Goal: Use online tool/utility: Utilize a website feature to perform a specific function

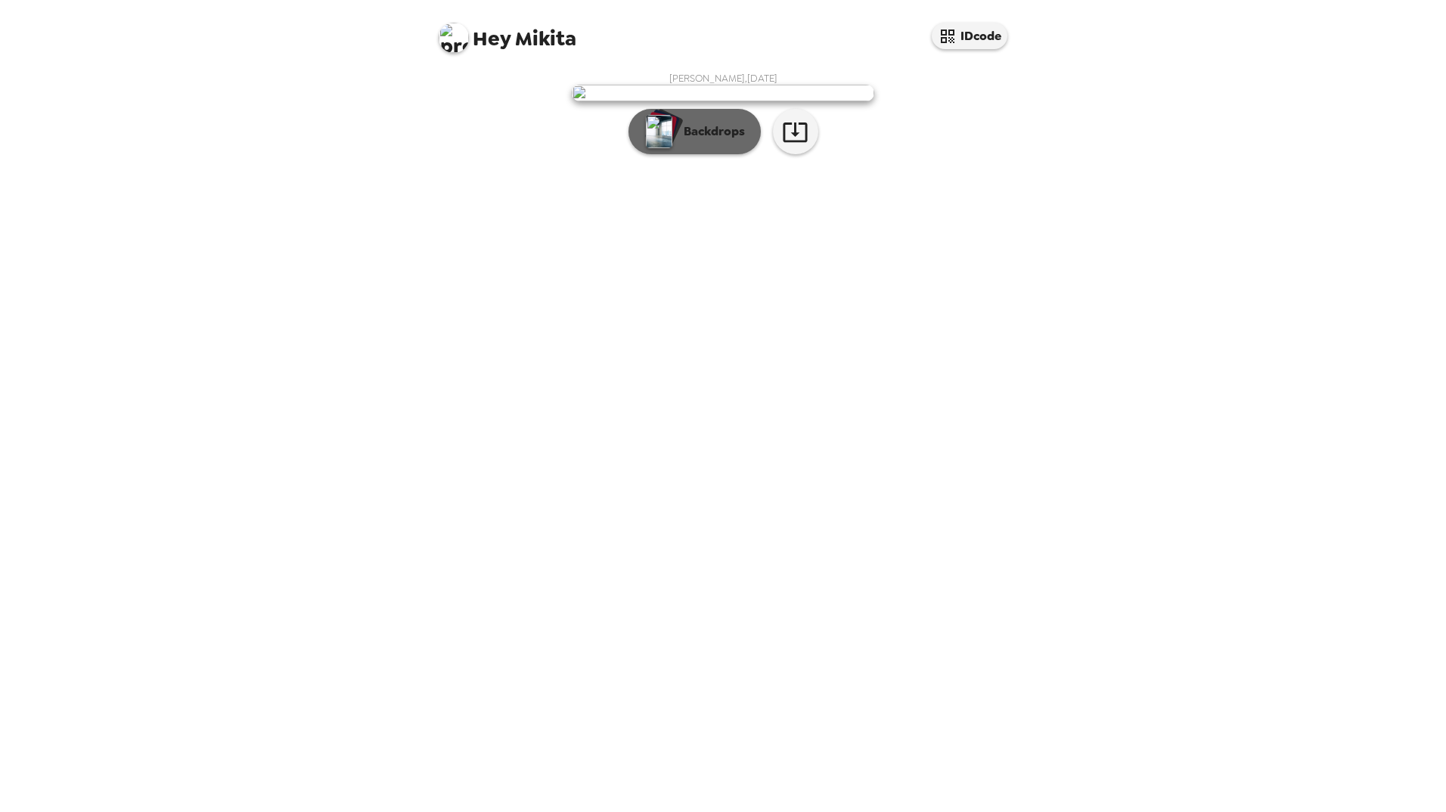
click at [722, 141] on p "Backdrops" at bounding box center [710, 132] width 69 height 18
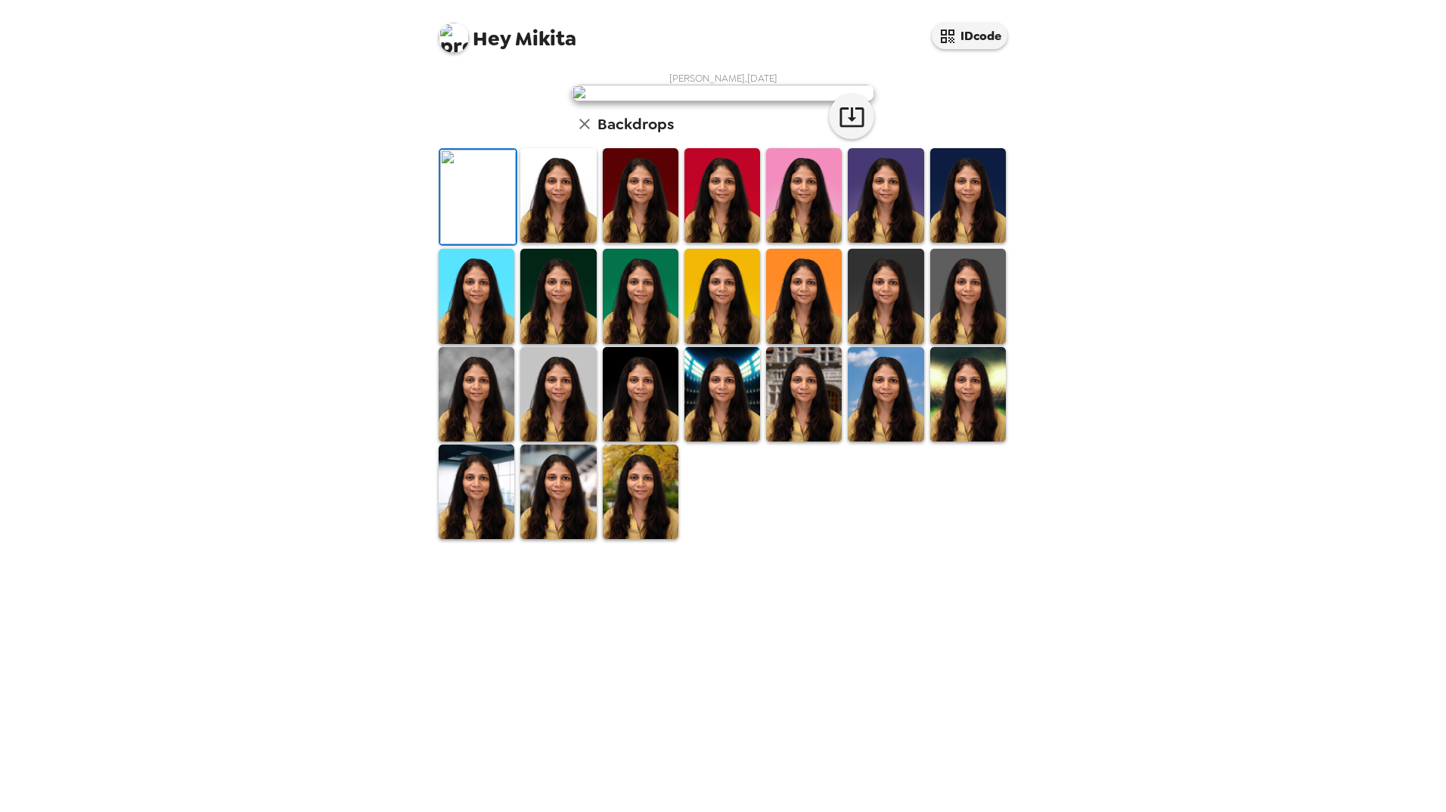
scroll to position [105, 0]
click at [812, 442] on img at bounding box center [804, 394] width 76 height 95
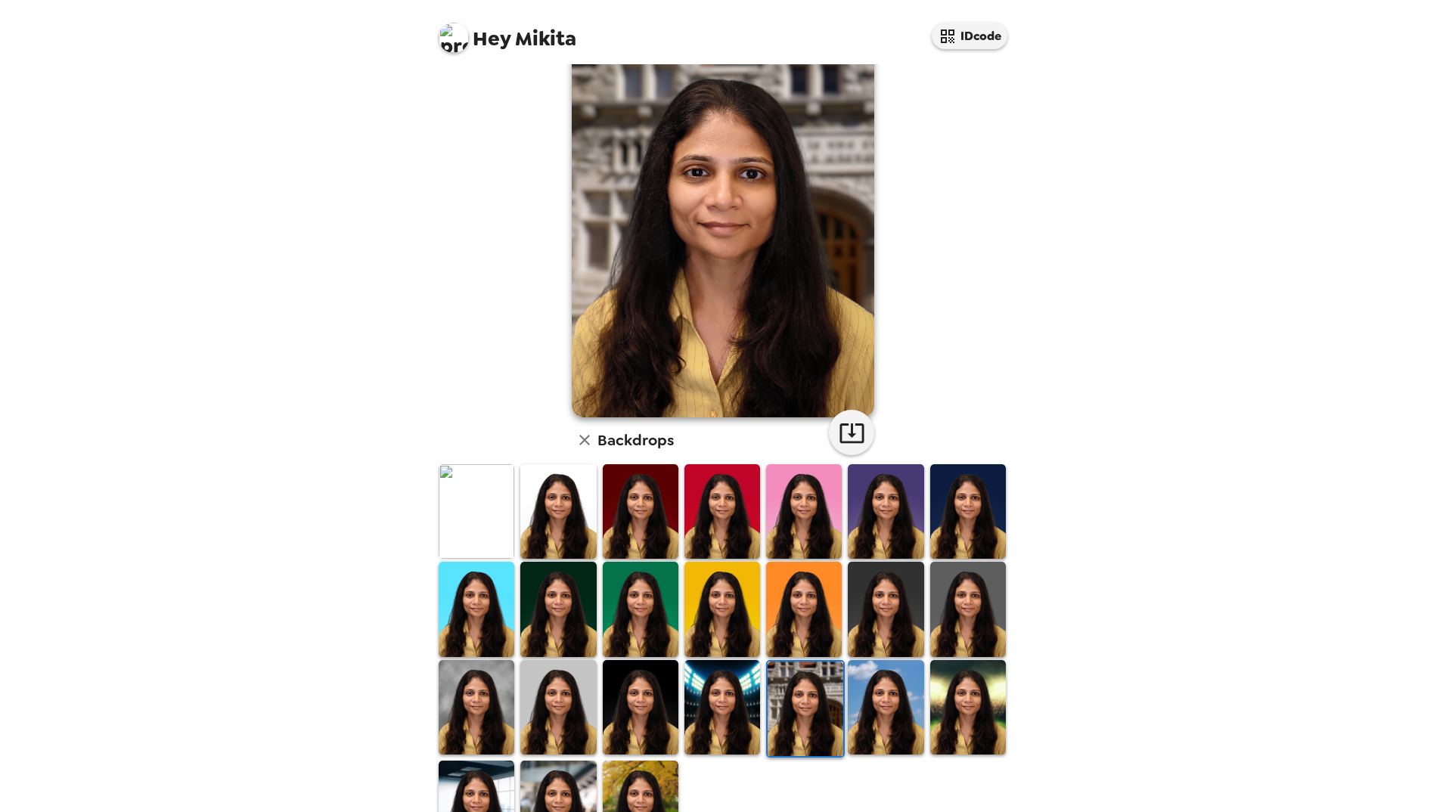
scroll to position [52, 0]
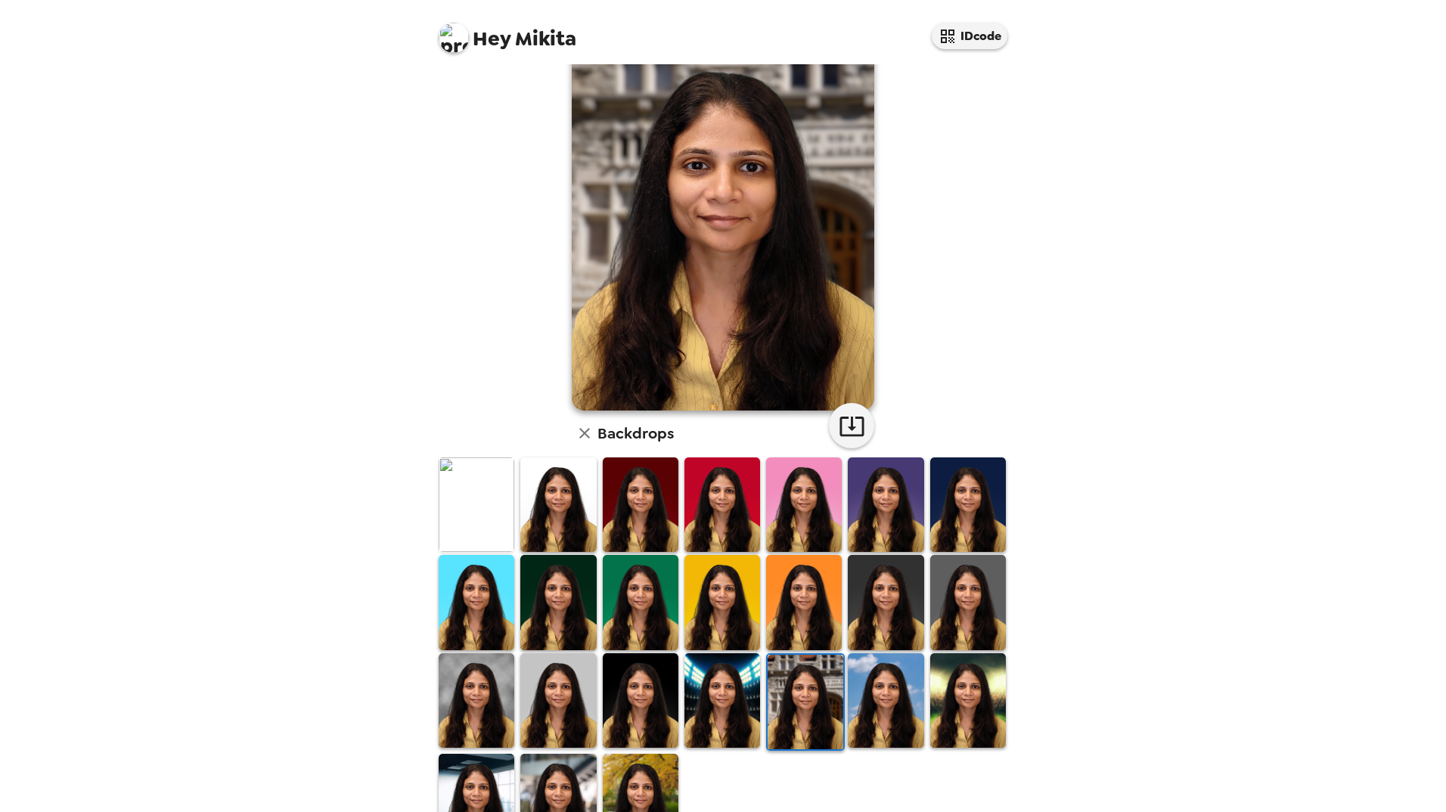
click at [812, 716] on img at bounding box center [806, 702] width 76 height 95
click at [878, 726] on img at bounding box center [886, 701] width 76 height 95
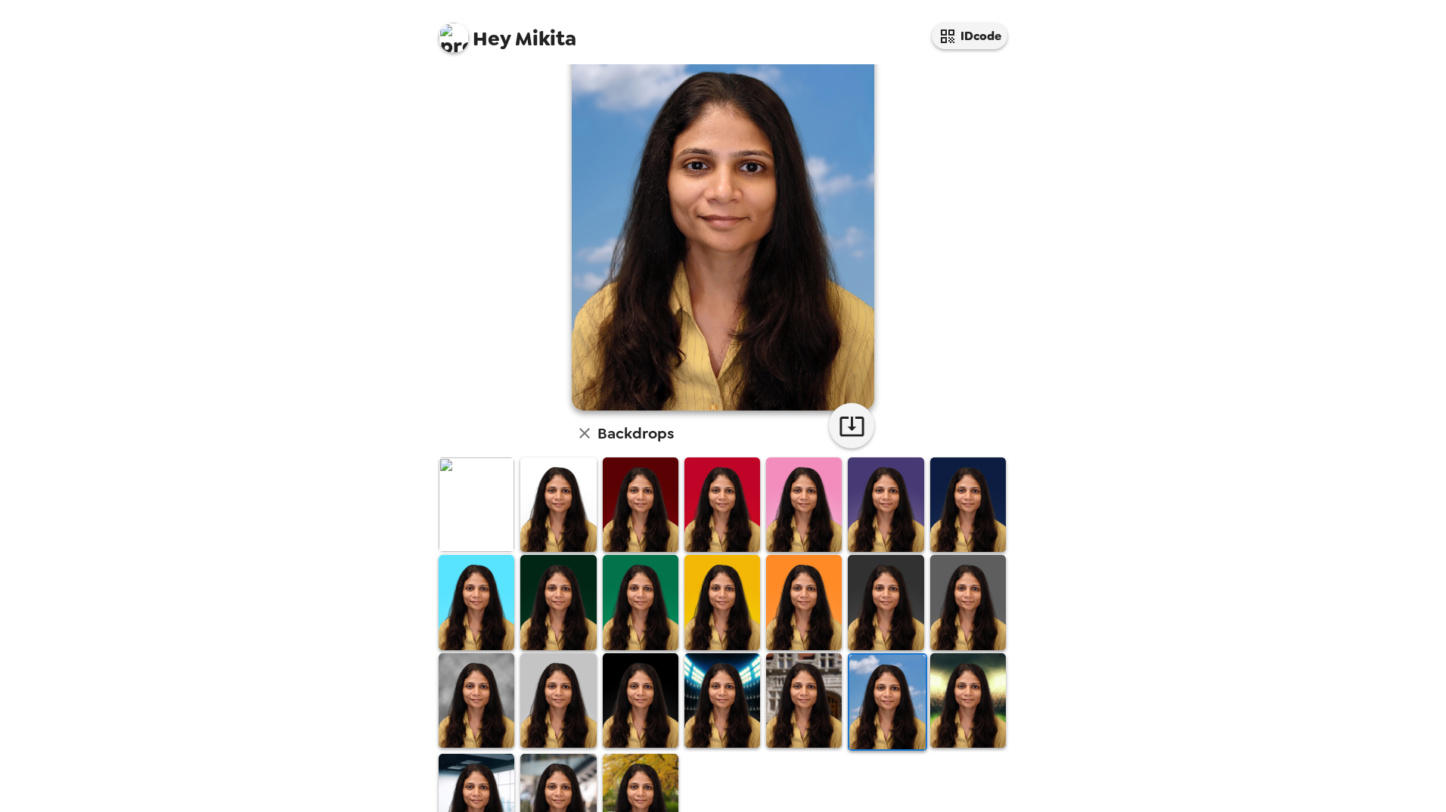
click at [941, 723] on img at bounding box center [968, 701] width 76 height 95
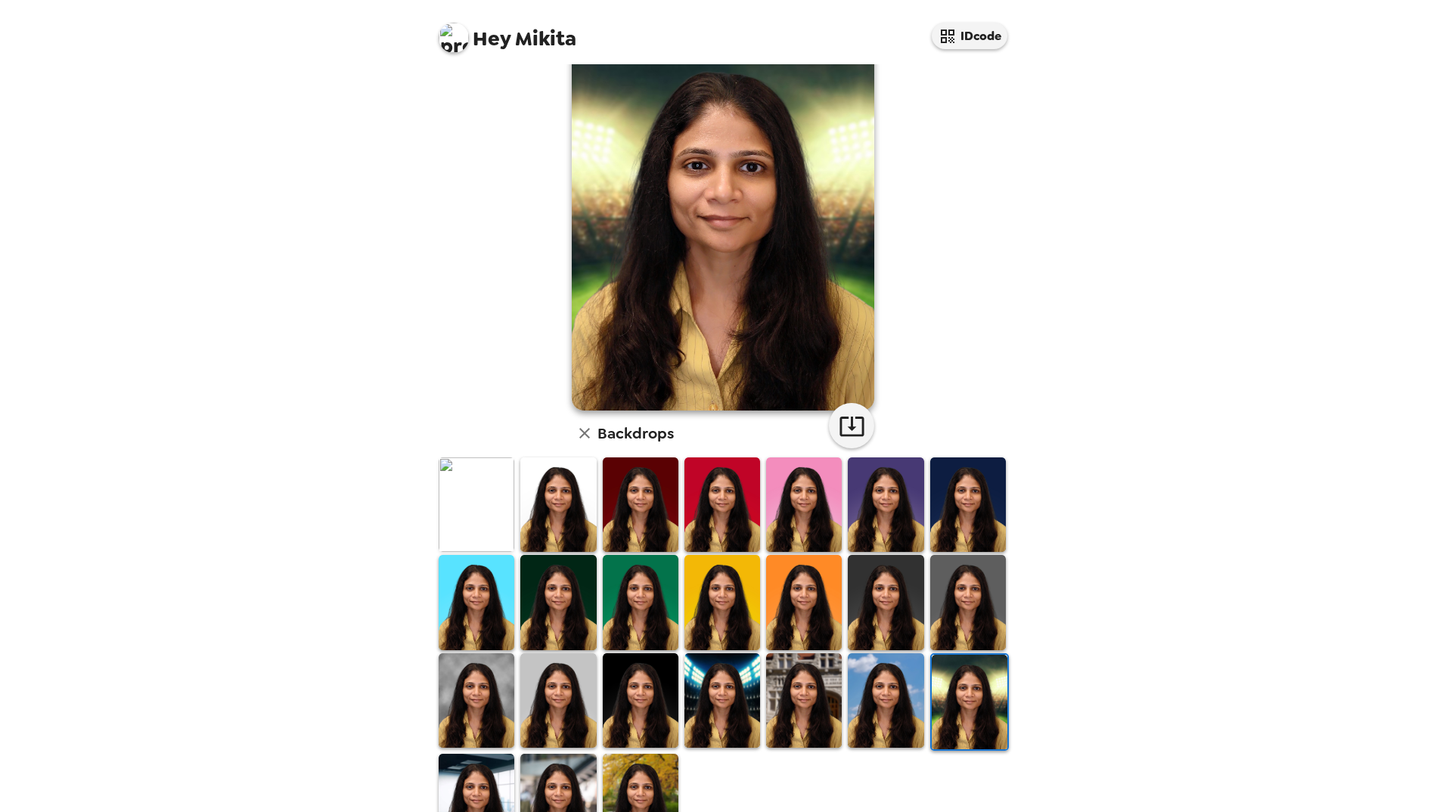
click at [941, 723] on img at bounding box center [970, 702] width 76 height 95
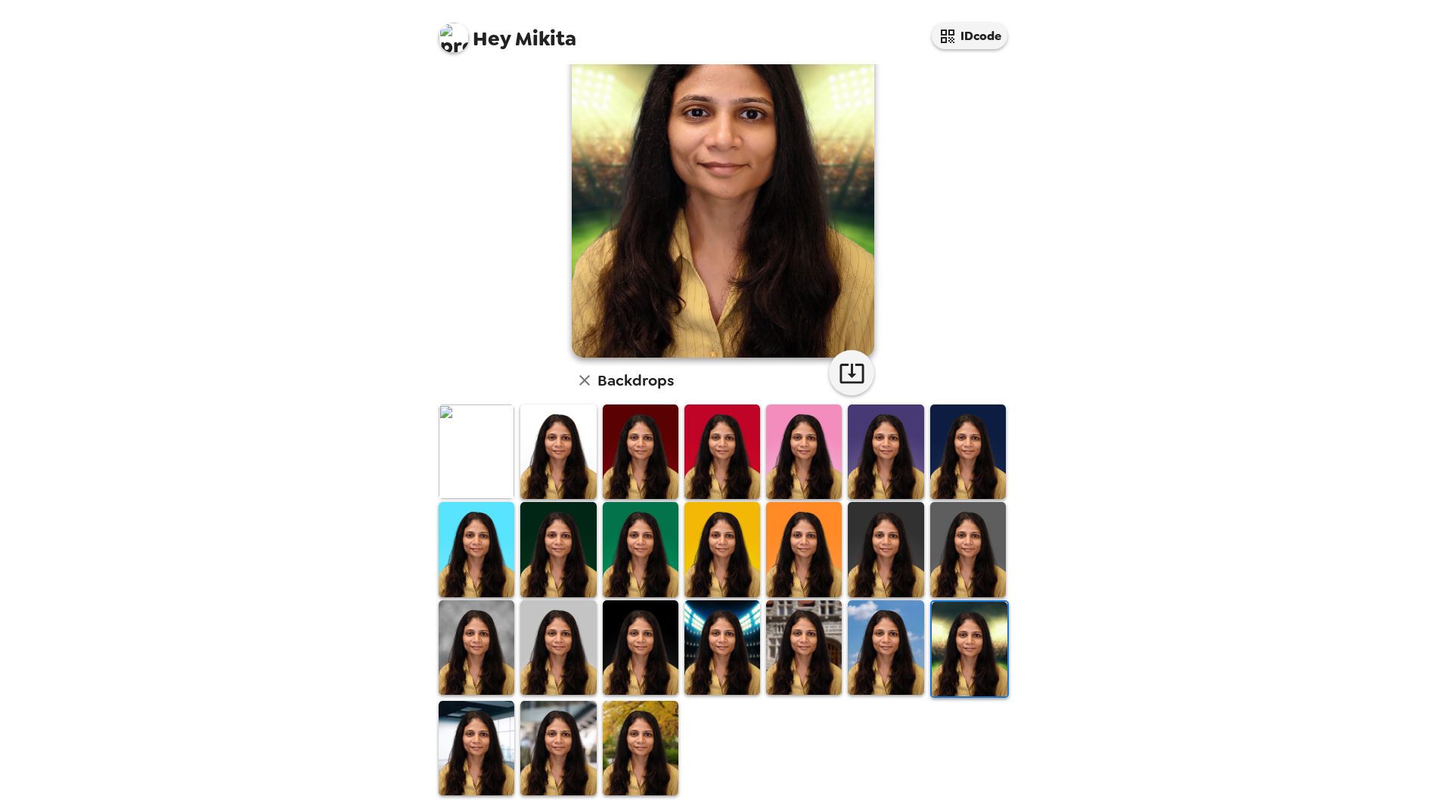
click at [658, 775] on img at bounding box center [641, 748] width 76 height 95
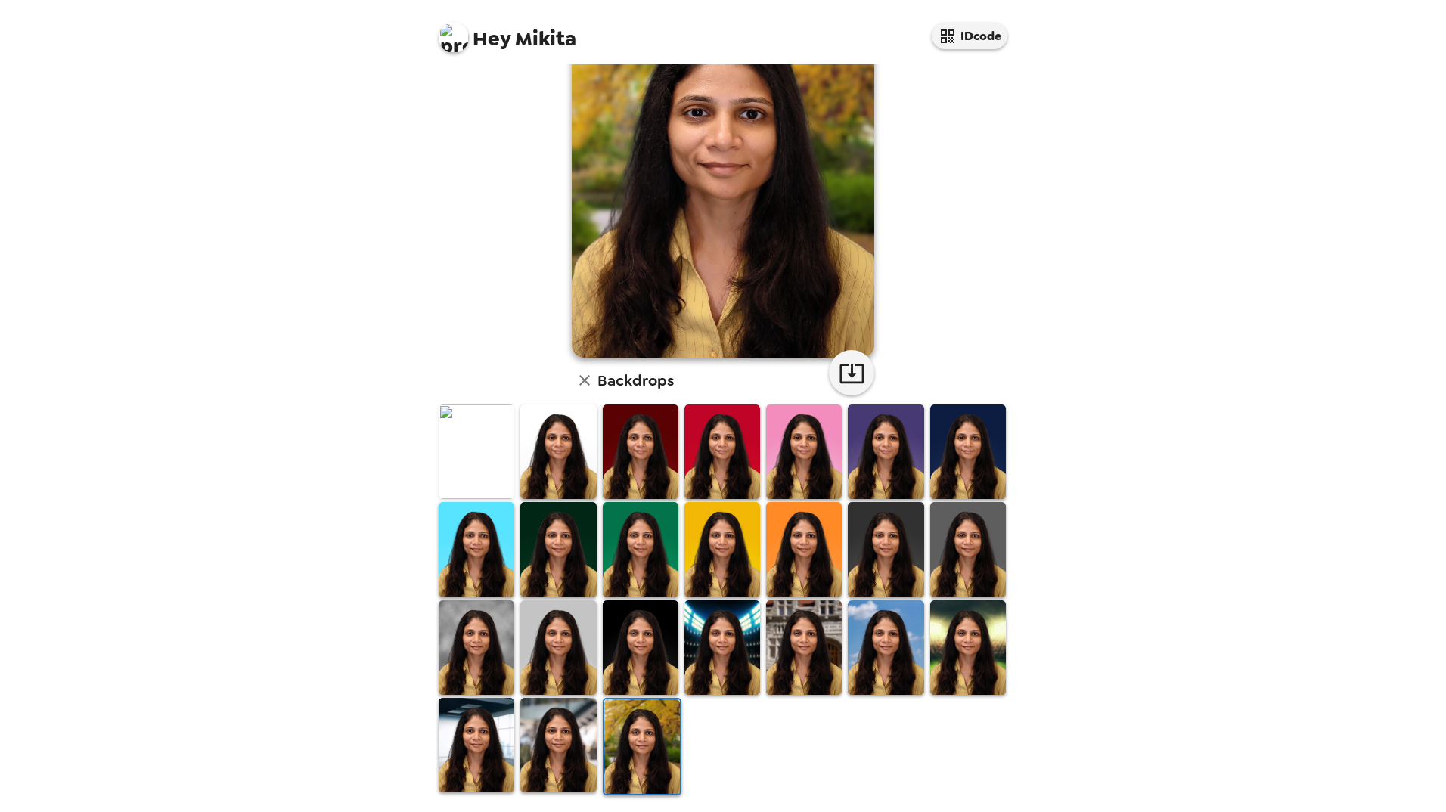
scroll to position [0, 0]
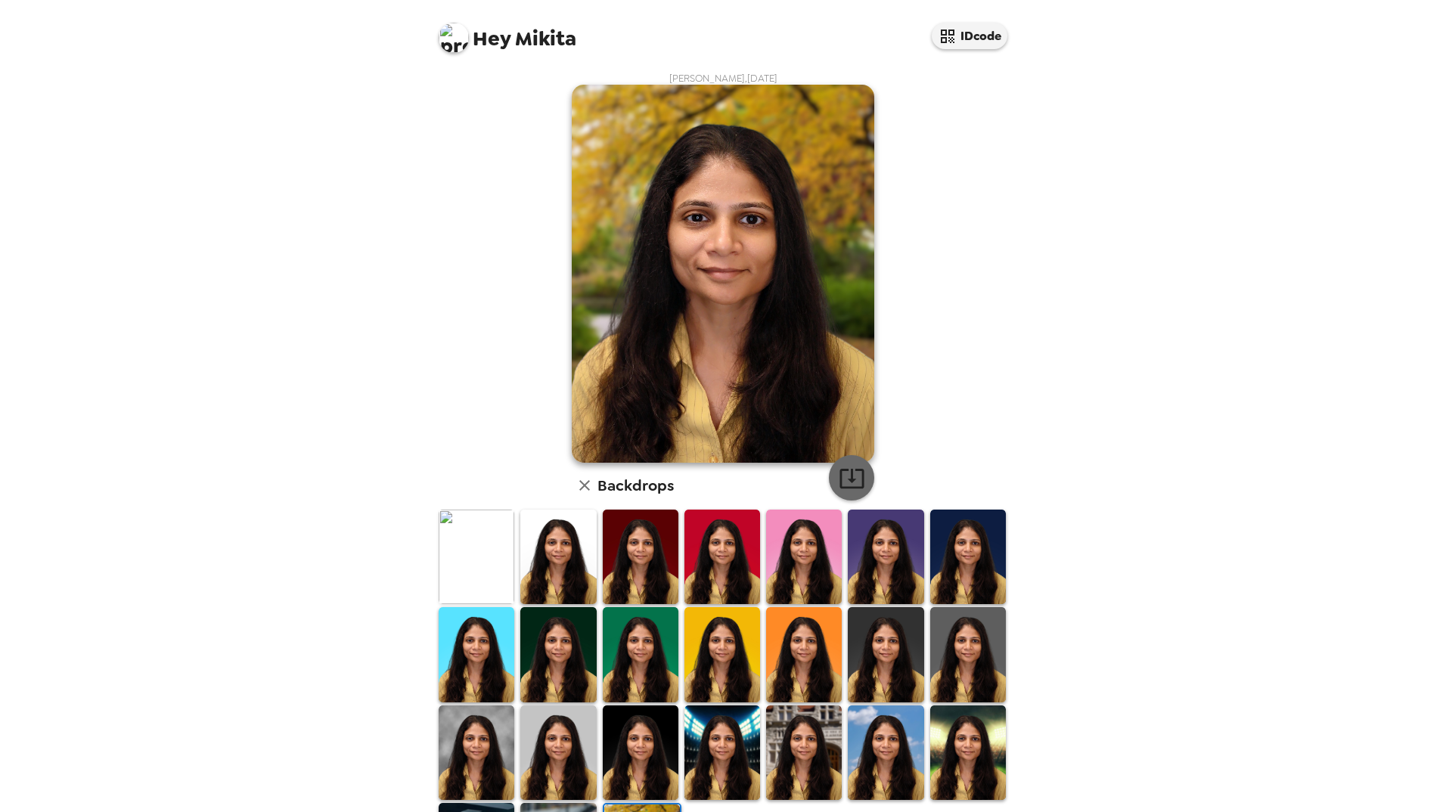
click at [856, 471] on icon "button" at bounding box center [852, 479] width 24 height 20
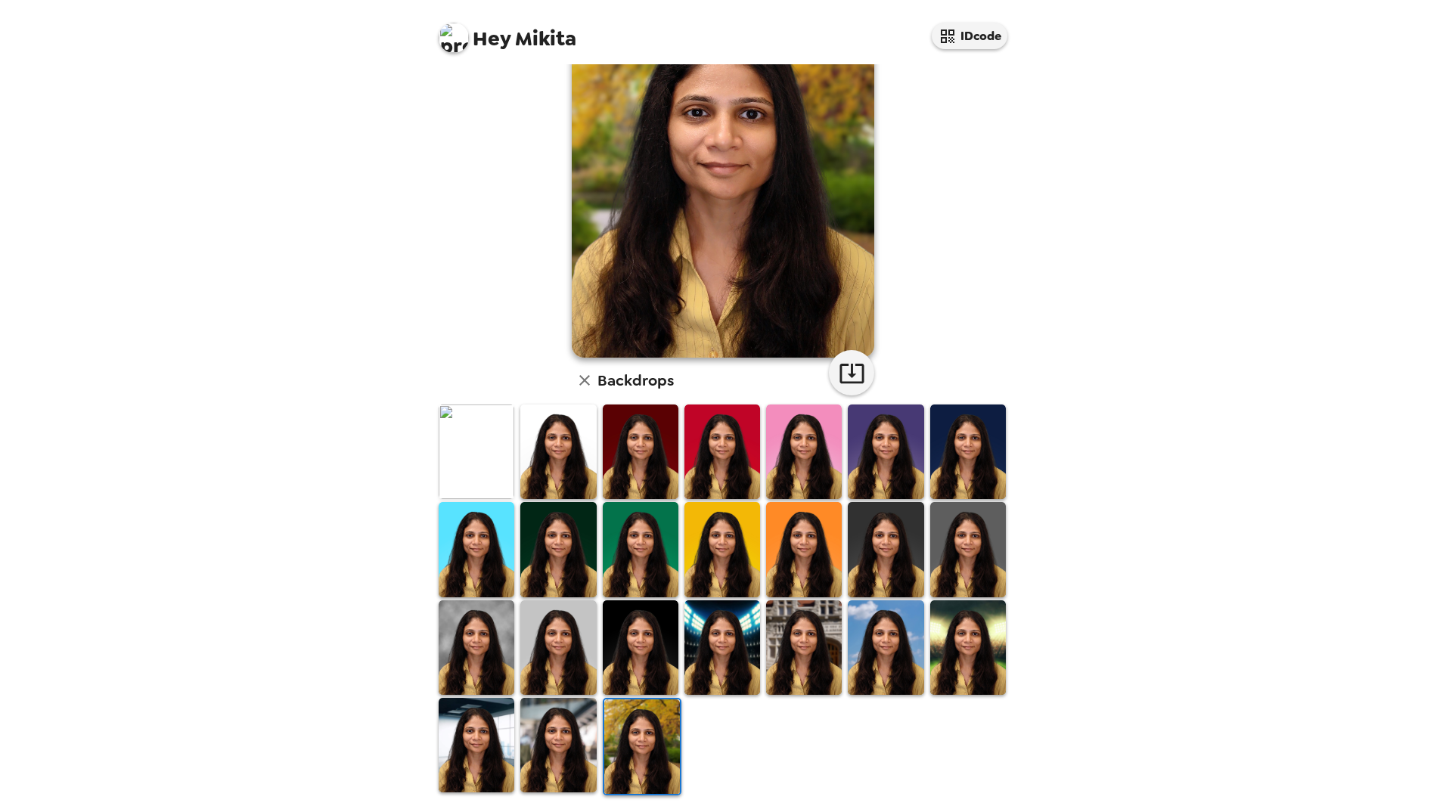
click at [556, 769] on img at bounding box center [558, 745] width 76 height 95
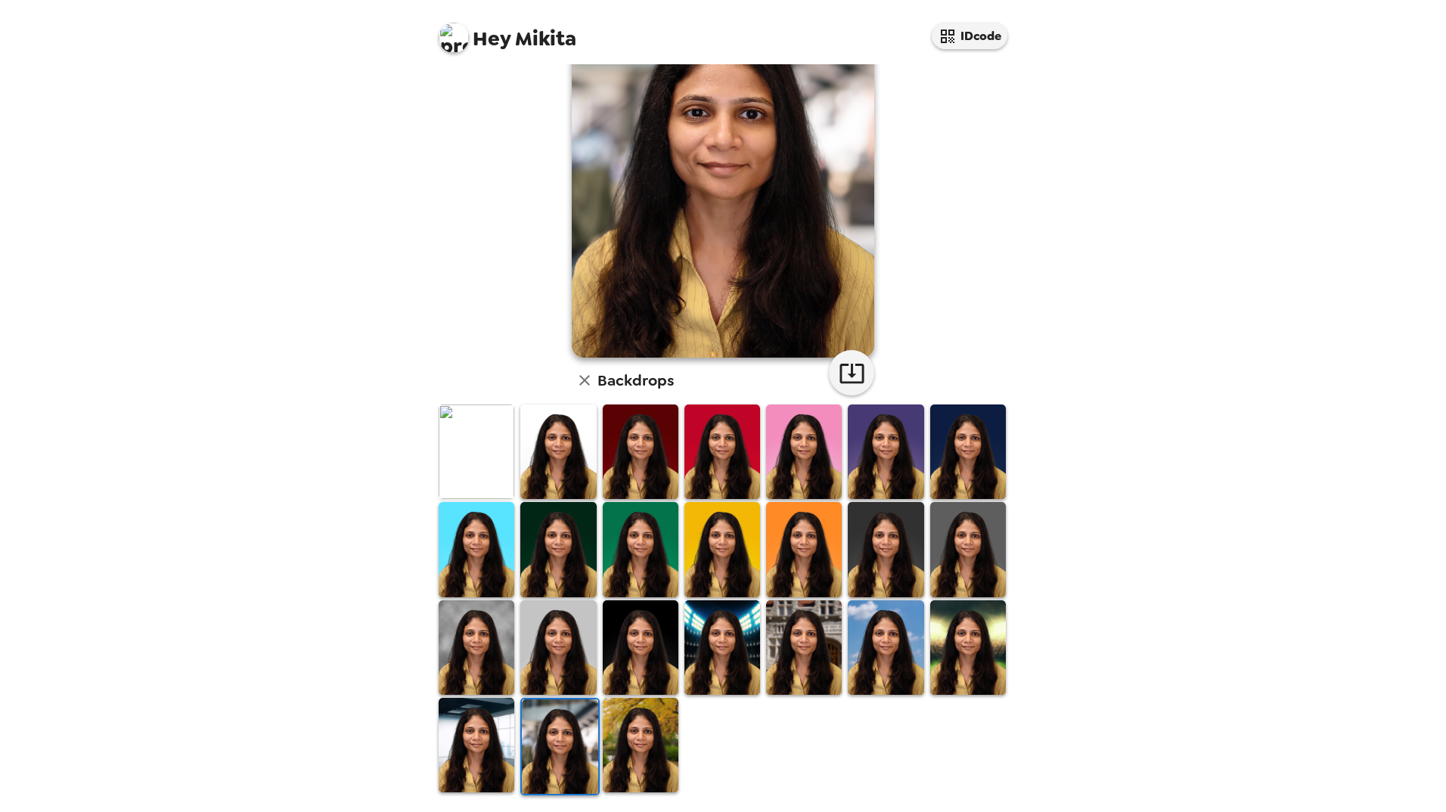
click at [480, 744] on img at bounding box center [477, 745] width 76 height 95
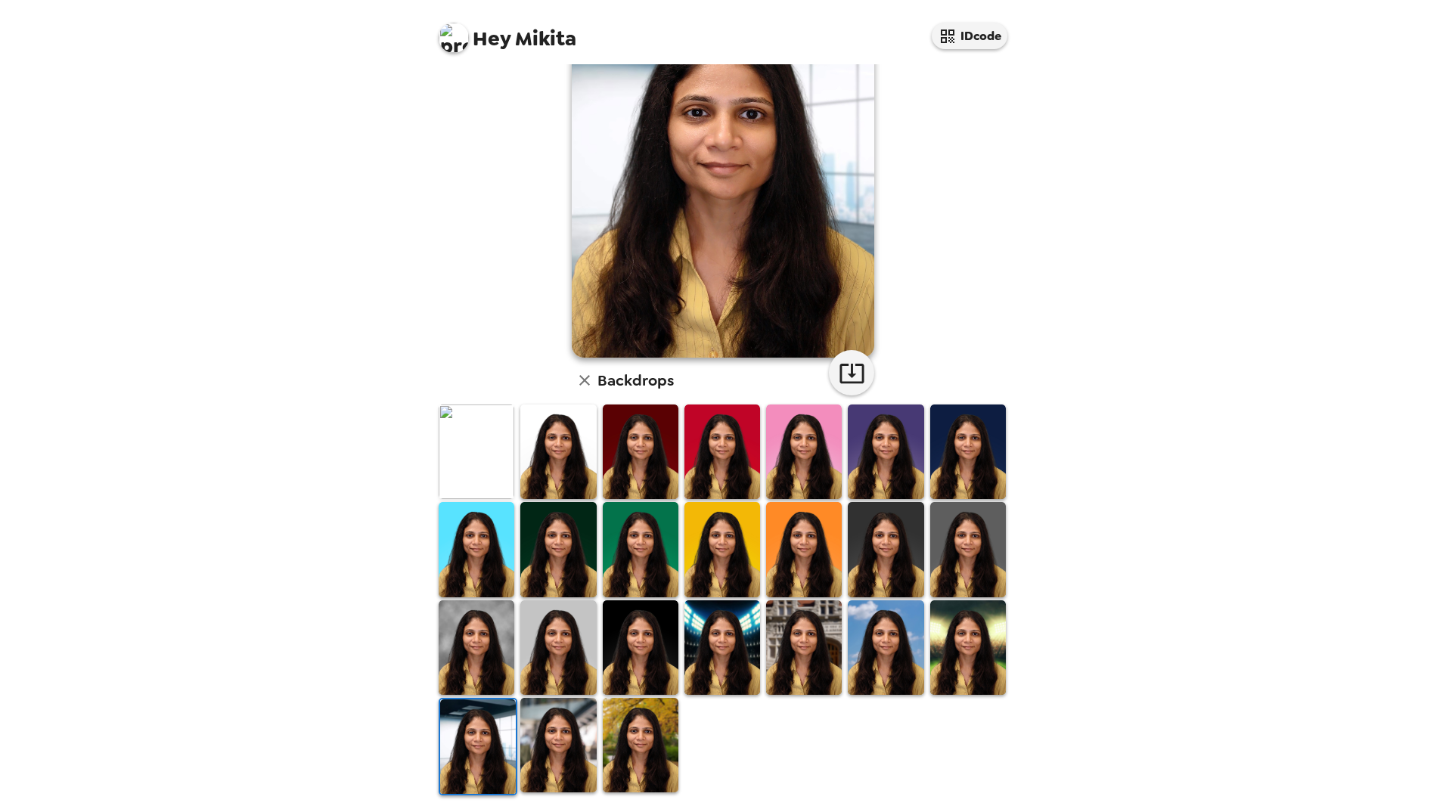
click at [484, 671] on img at bounding box center [477, 648] width 76 height 95
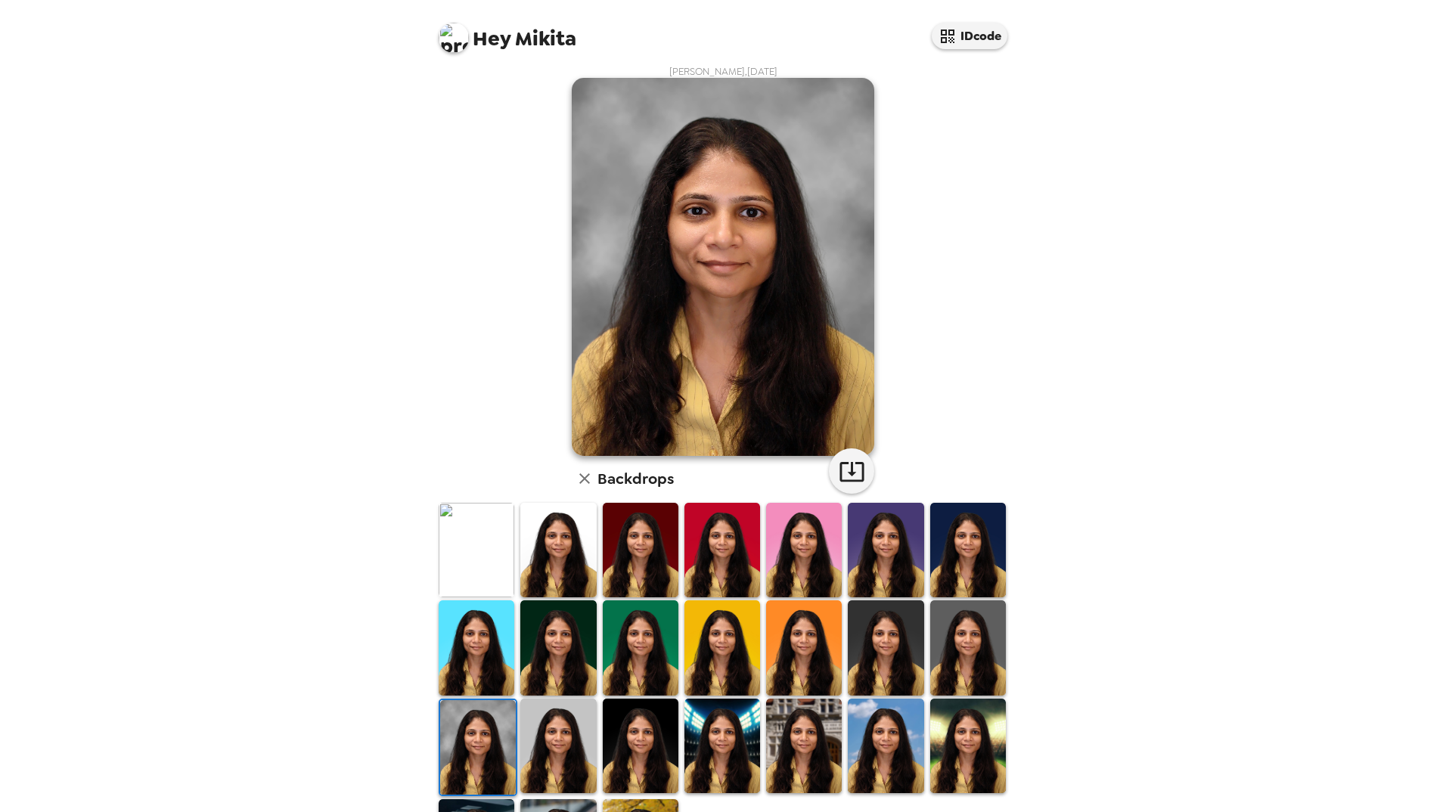
scroll to position [6, 0]
click at [474, 548] on img at bounding box center [477, 551] width 76 height 95
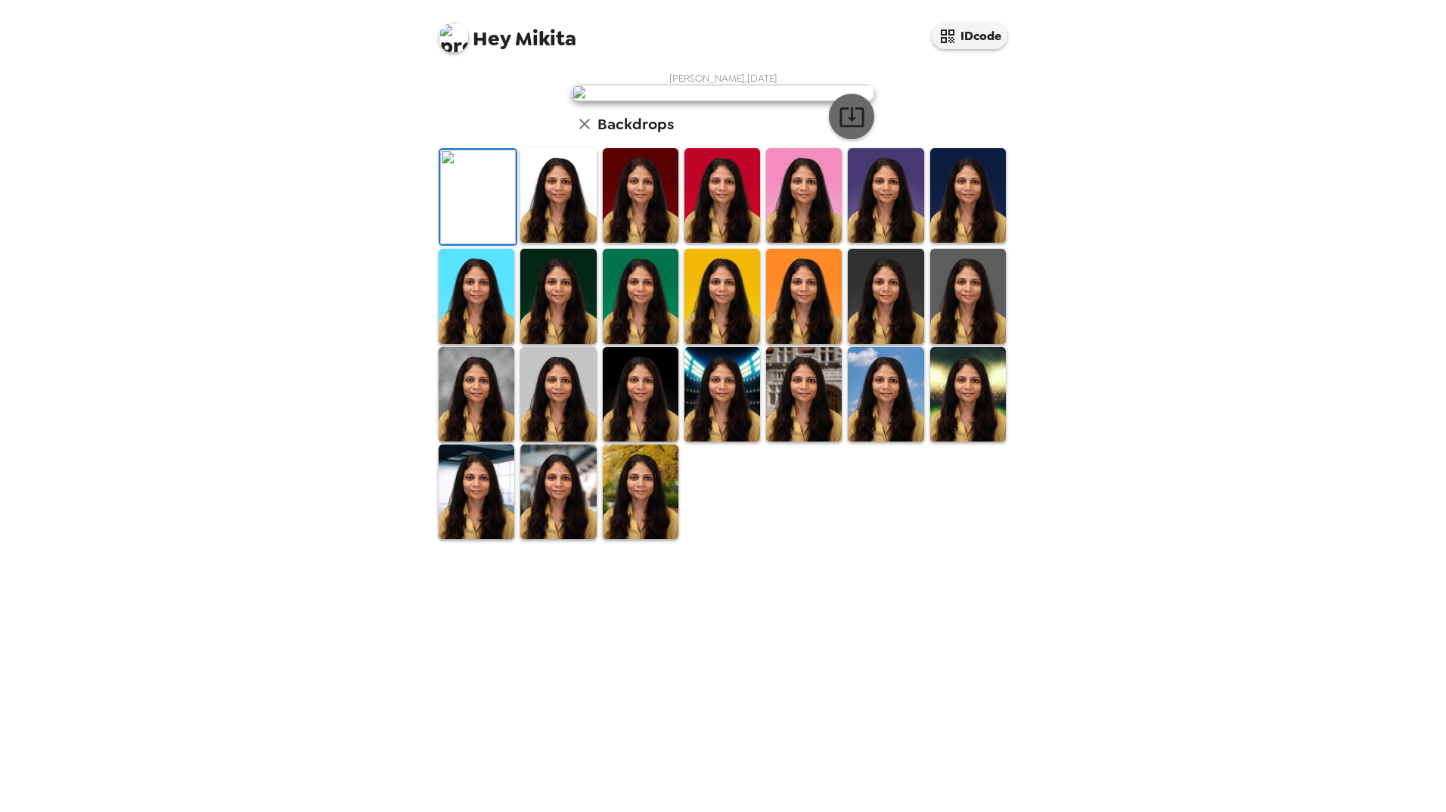
click at [852, 130] on icon "button" at bounding box center [852, 117] width 26 height 26
click at [713, 101] on img at bounding box center [723, 93] width 303 height 17
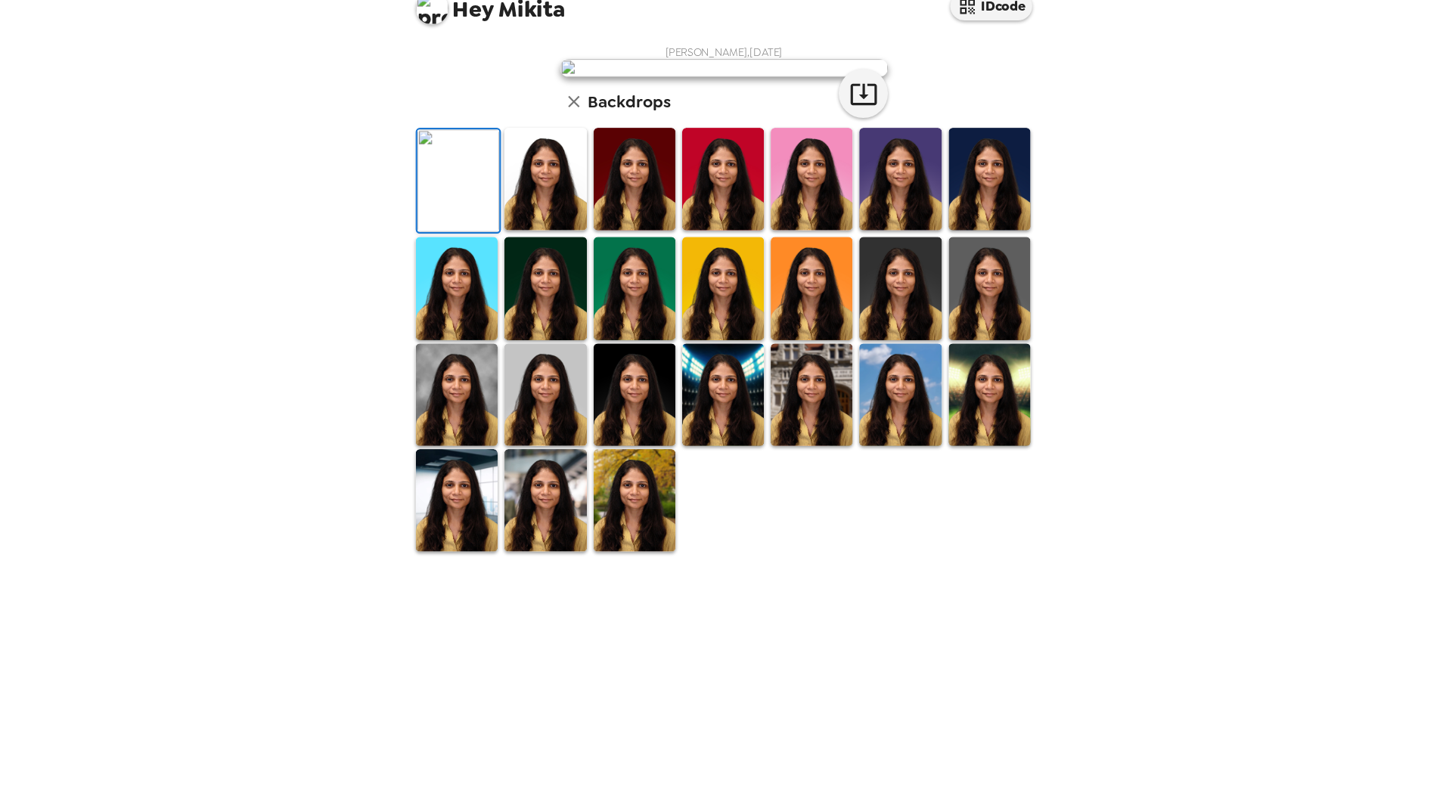
click at [555, 243] on img at bounding box center [558, 195] width 76 height 95
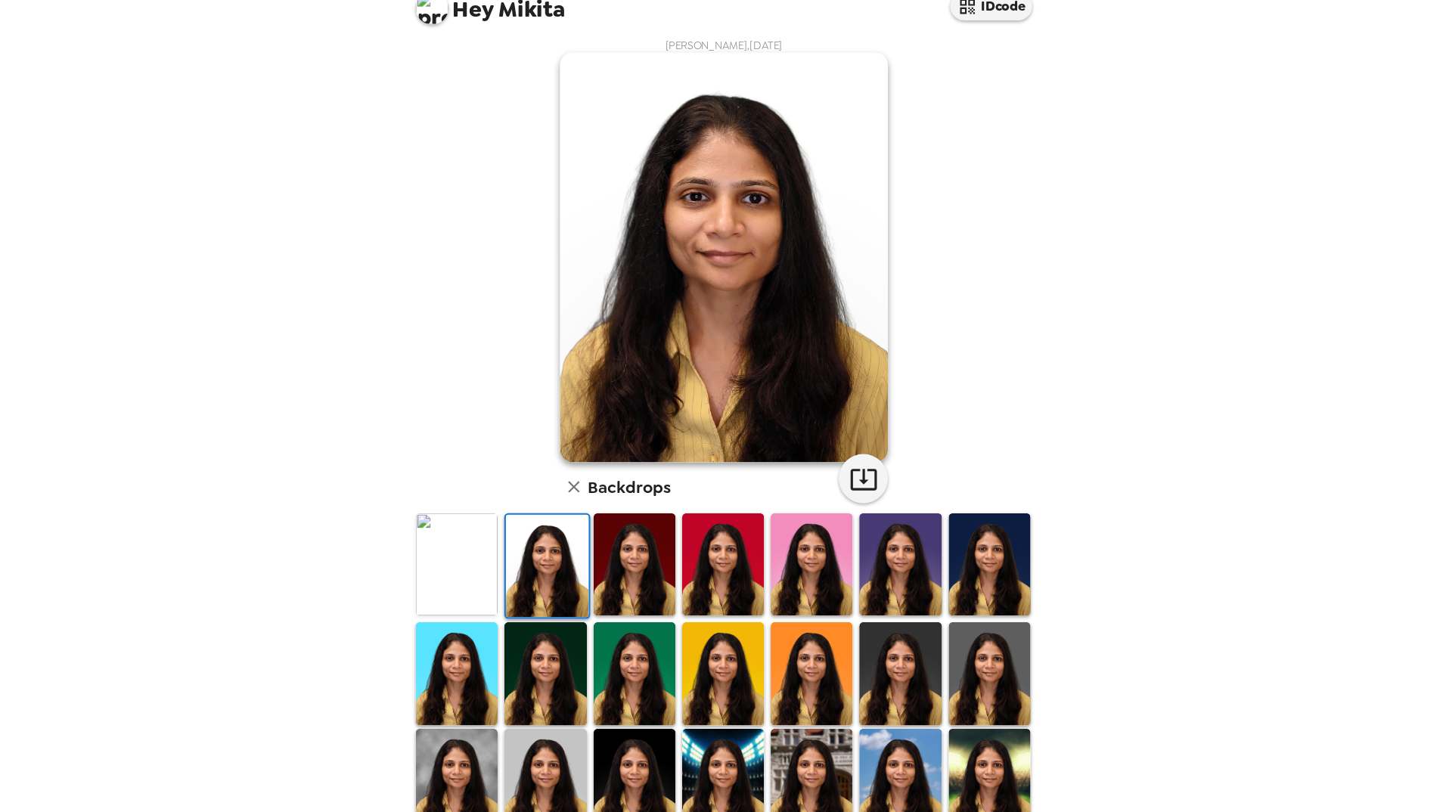
scroll to position [0, 0]
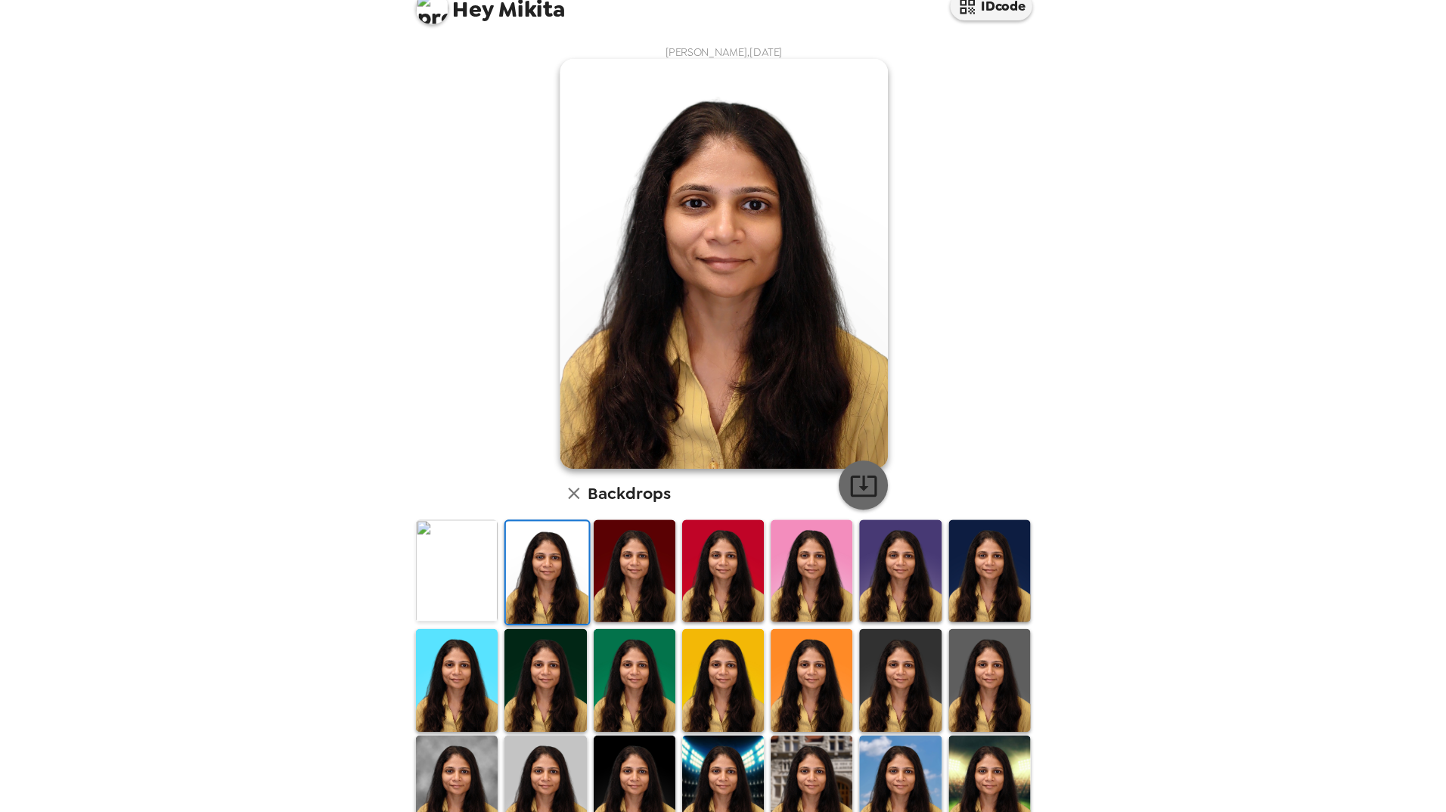
click at [853, 471] on icon "button" at bounding box center [852, 479] width 24 height 20
click at [640, 551] on img at bounding box center [641, 557] width 76 height 95
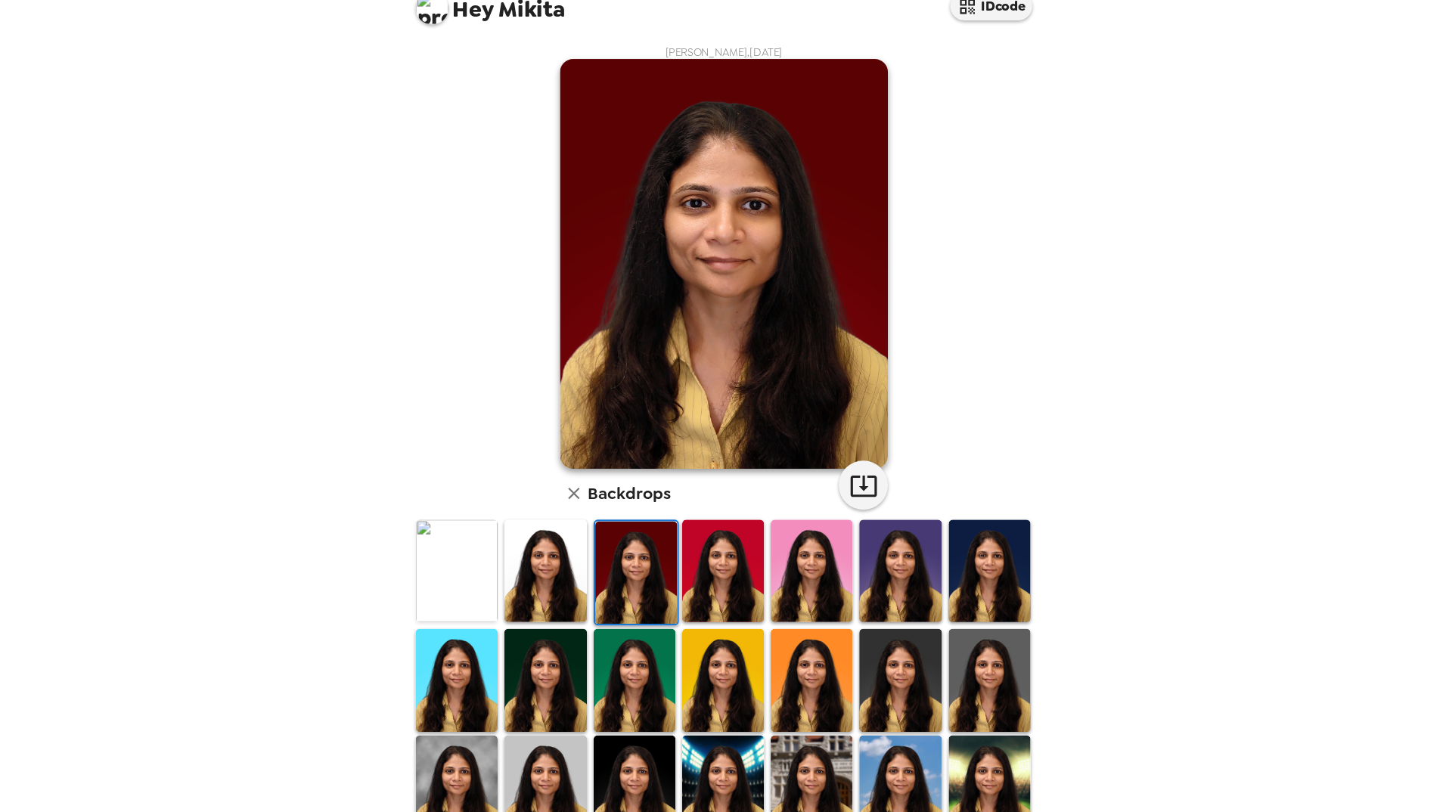
click at [823, 572] on img at bounding box center [804, 557] width 76 height 95
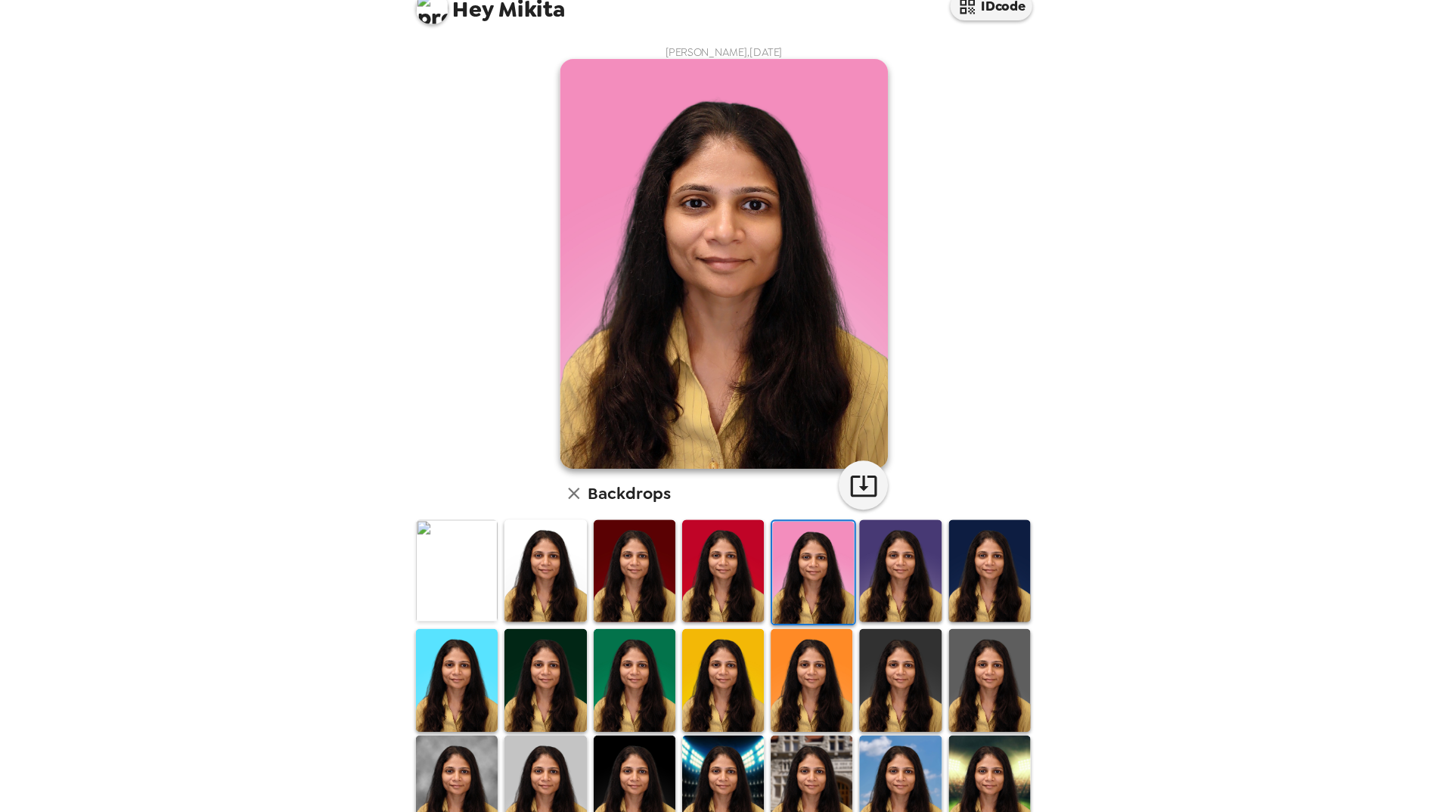
click at [874, 576] on img at bounding box center [886, 557] width 76 height 95
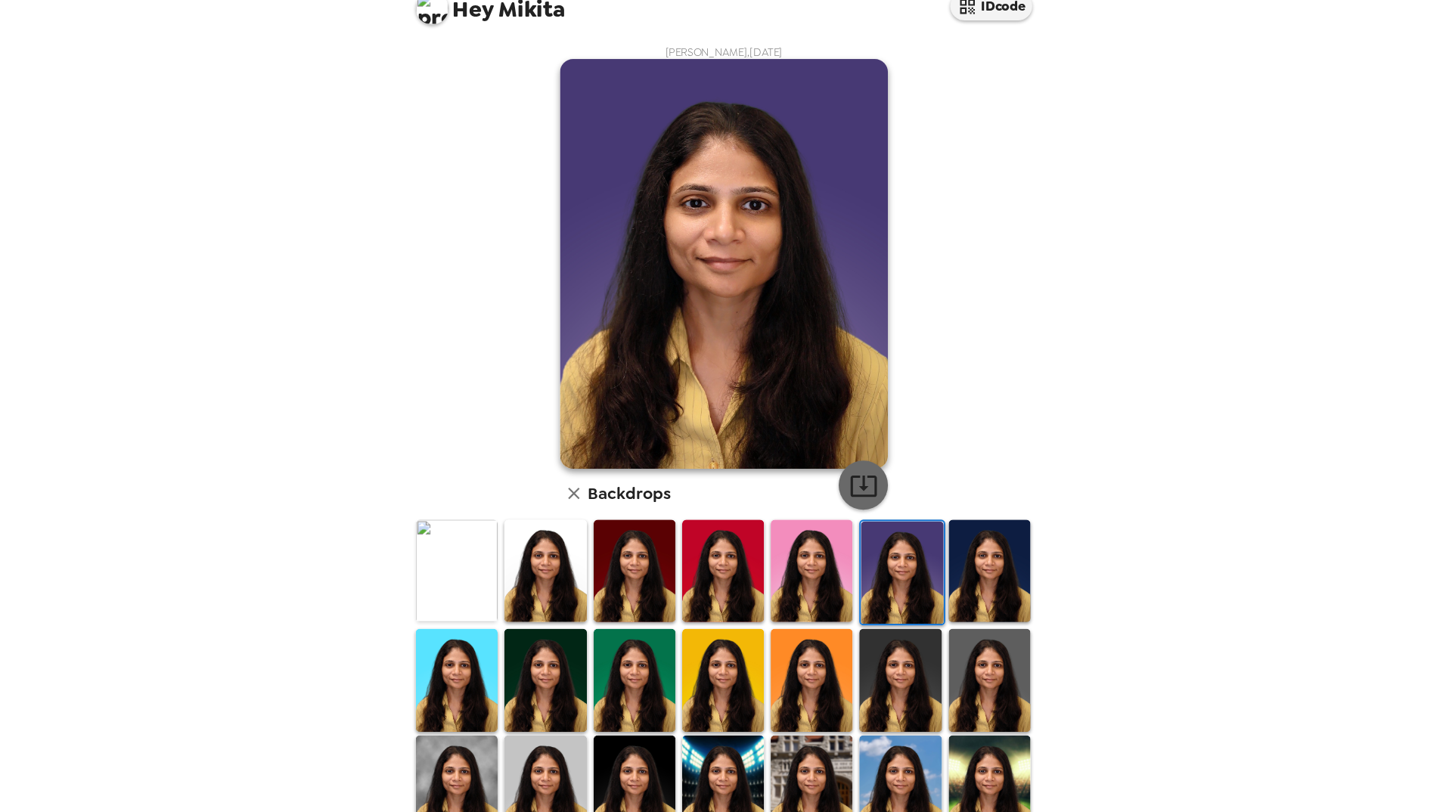
click at [854, 486] on icon "button" at bounding box center [852, 479] width 24 height 20
click at [958, 551] on img at bounding box center [968, 557] width 76 height 95
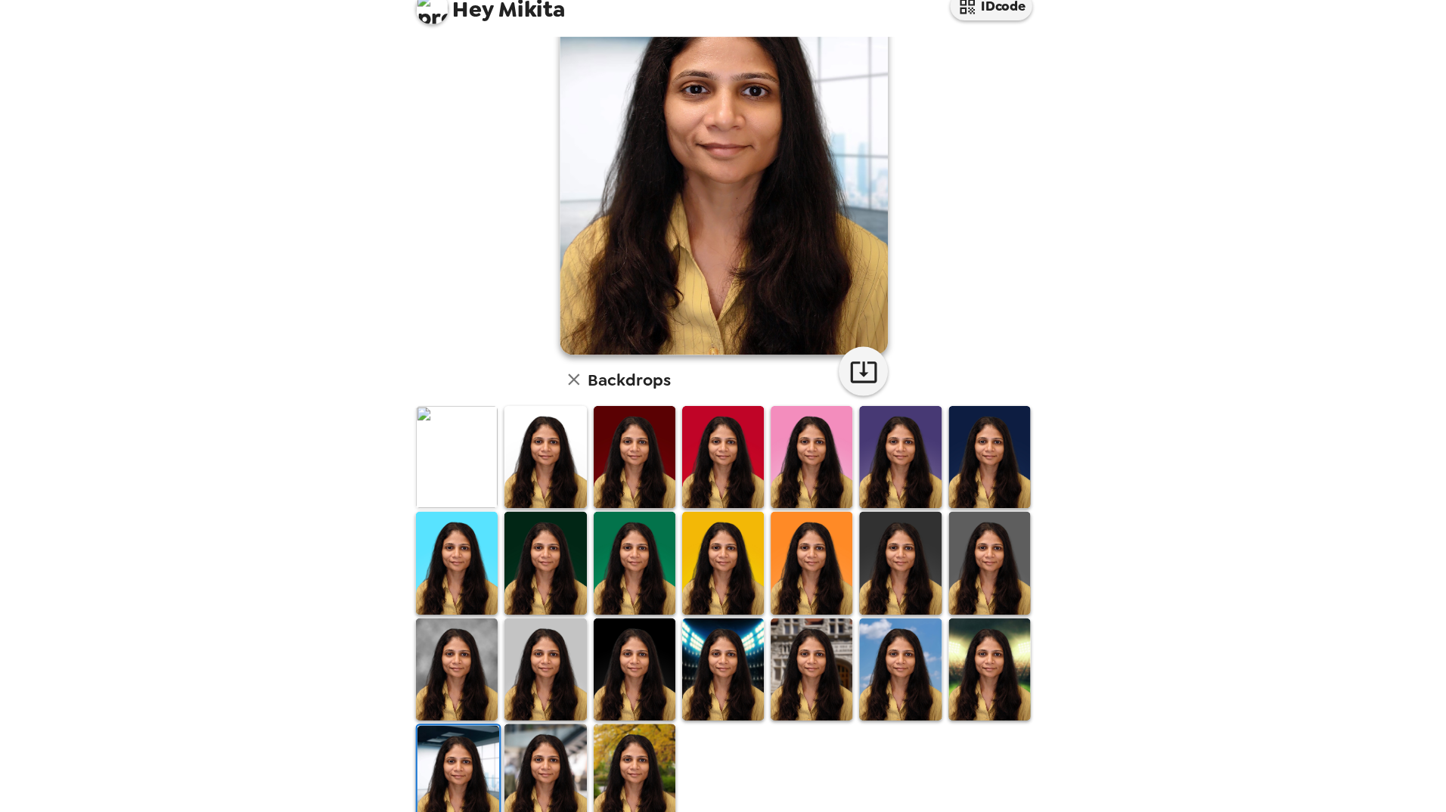
click at [963, 666] on img at bounding box center [968, 648] width 76 height 95
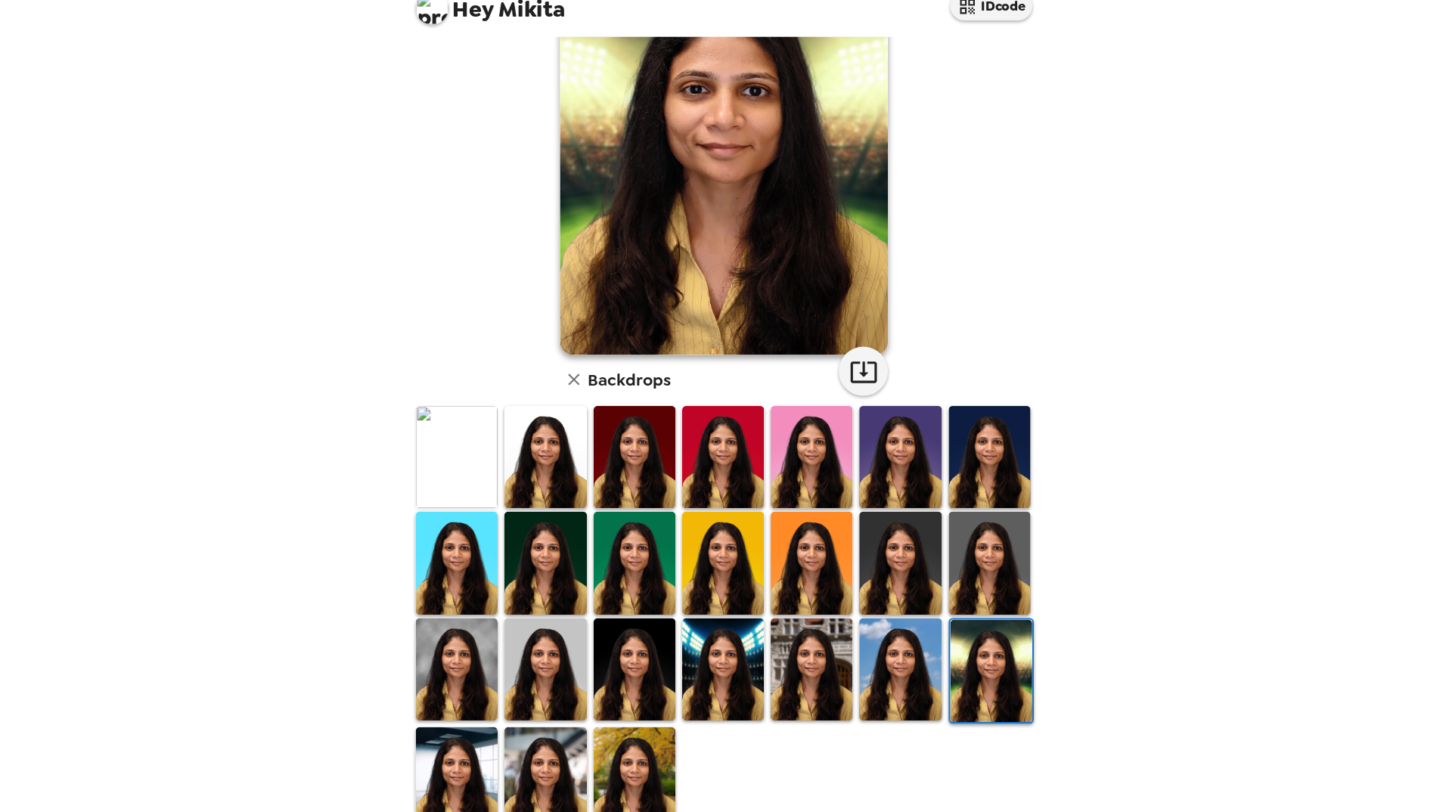
click at [896, 658] on img at bounding box center [886, 648] width 76 height 95
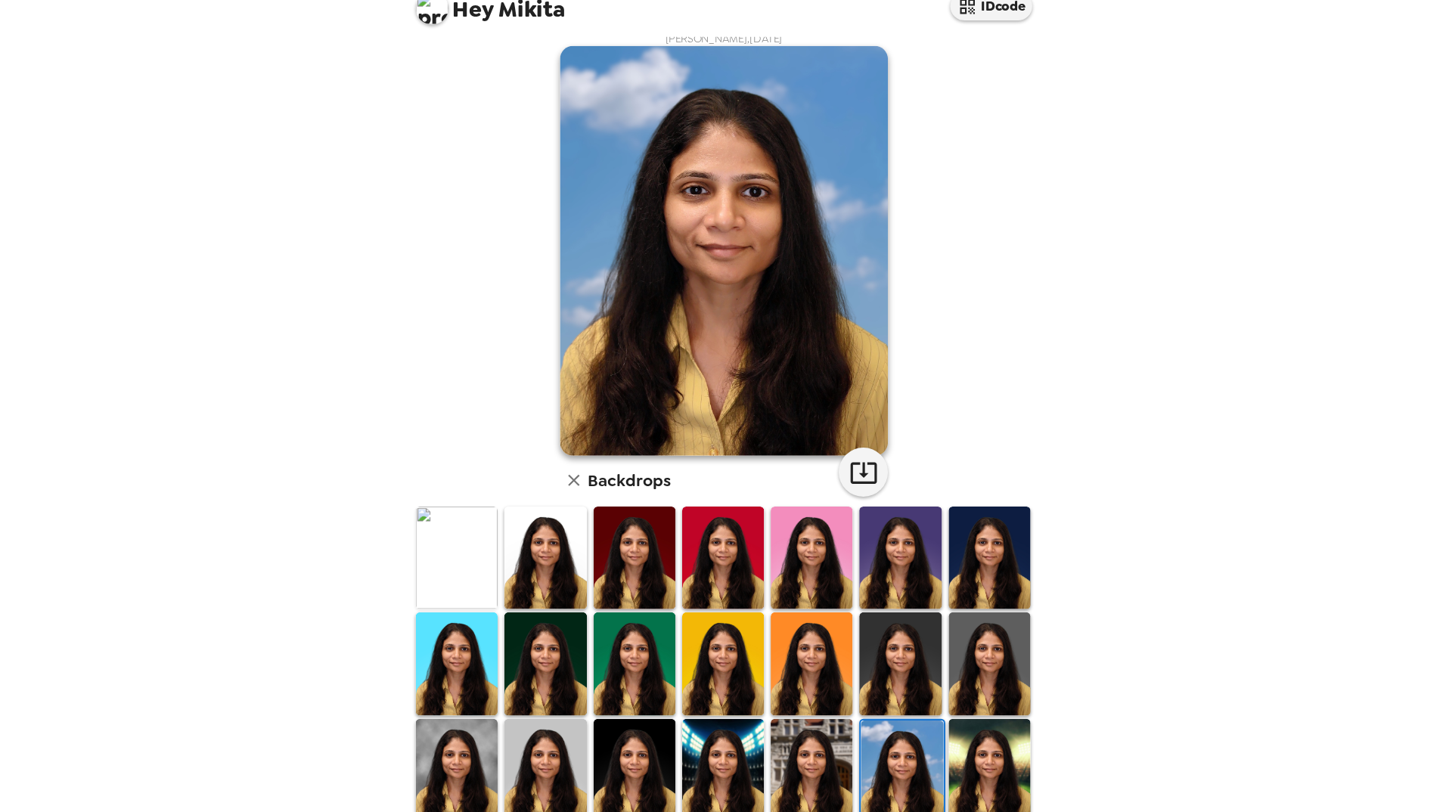
scroll to position [11, 0]
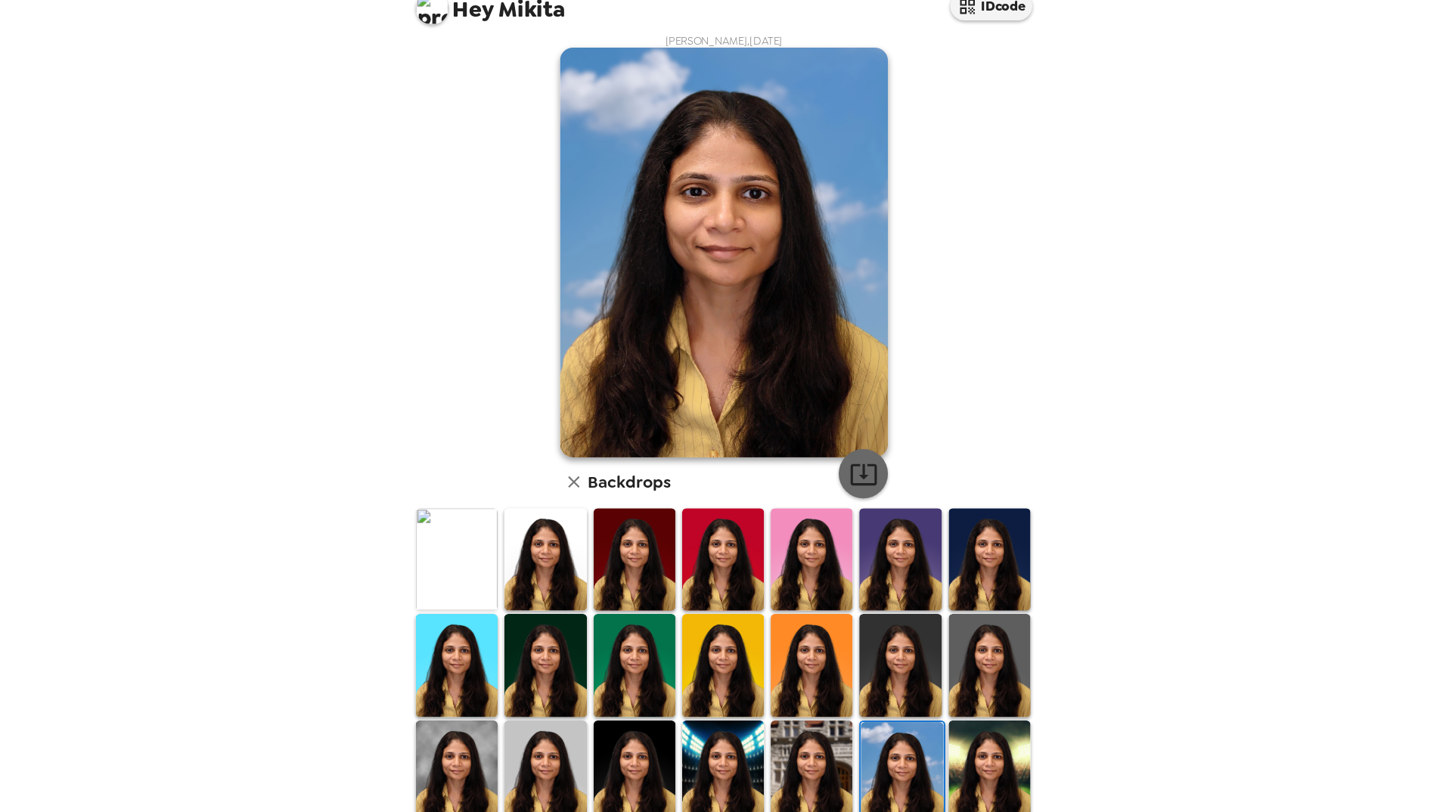
click at [847, 477] on icon "button" at bounding box center [852, 468] width 24 height 20
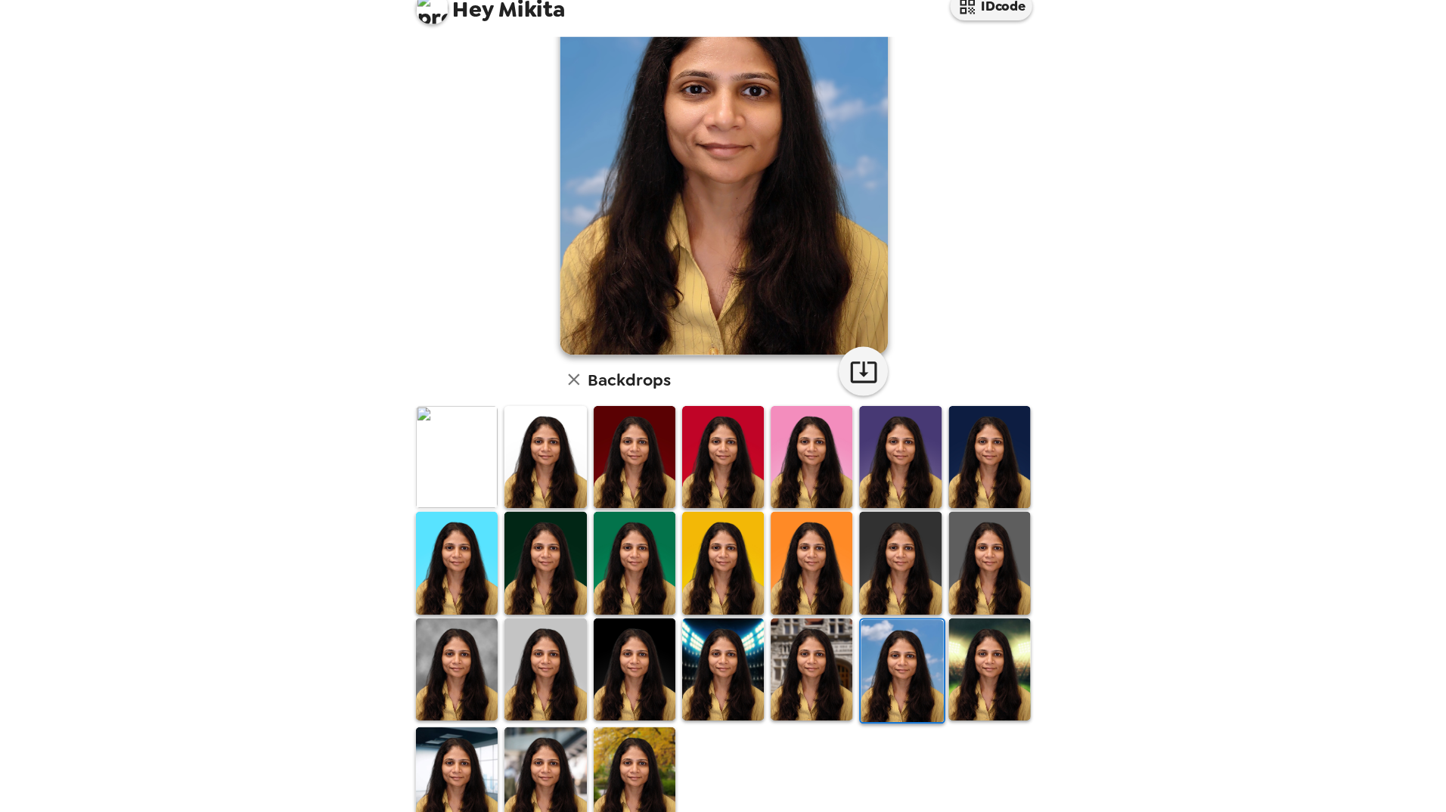
click at [710, 670] on img at bounding box center [723, 648] width 76 height 95
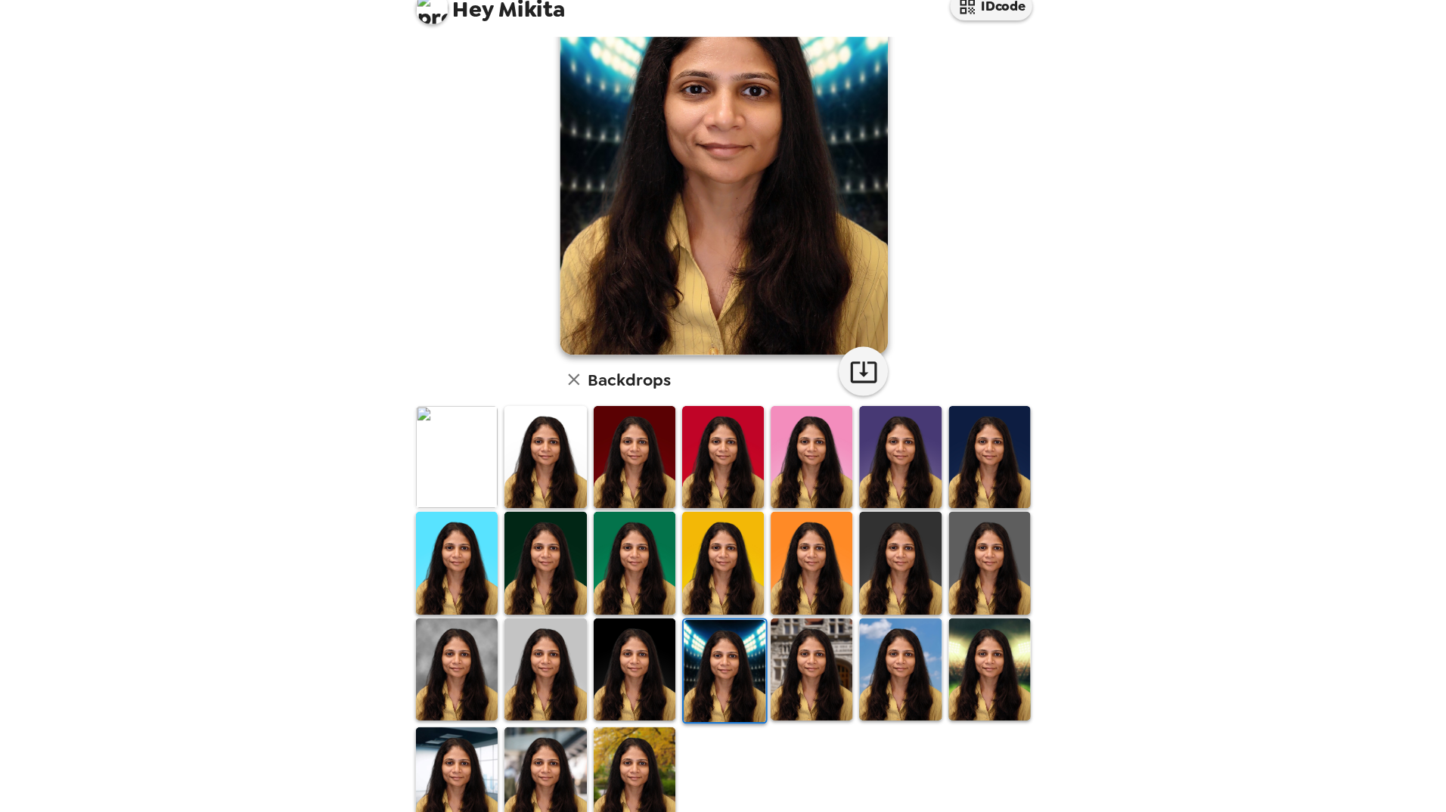
click at [654, 652] on img at bounding box center [641, 648] width 76 height 95
